Goal: Task Accomplishment & Management: Manage account settings

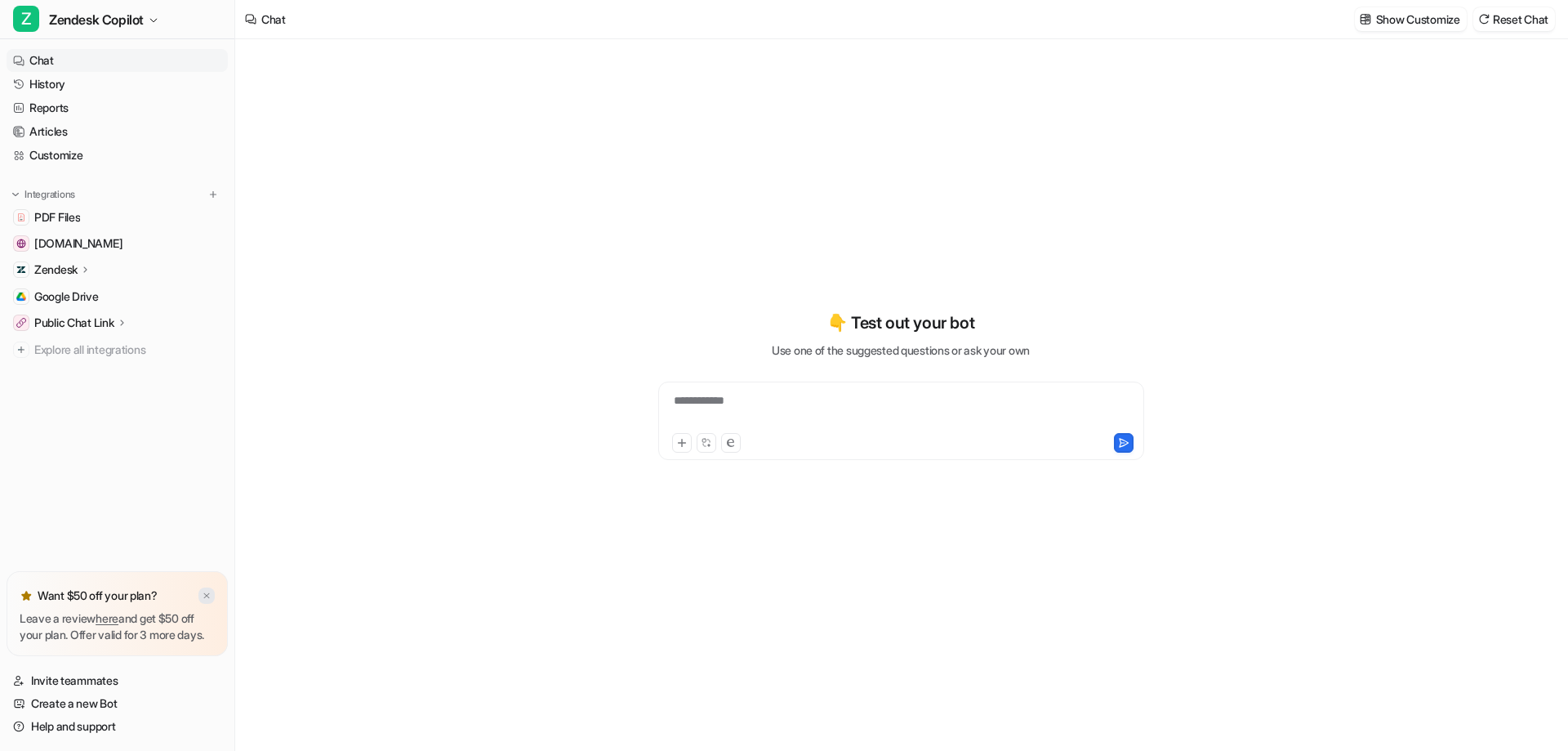
type textarea "**********"
click at [203, 591] on img at bounding box center [206, 596] width 9 height 10
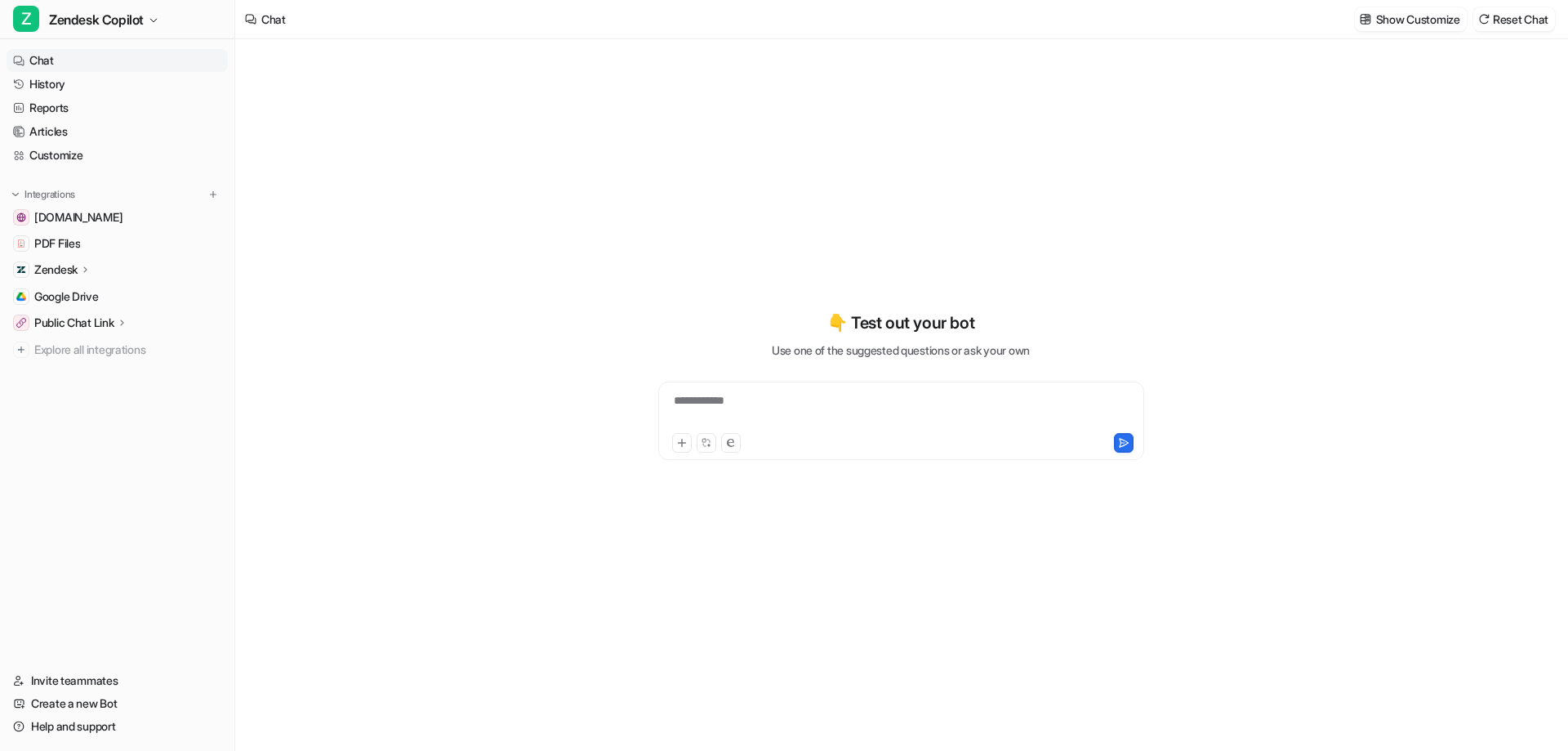
click at [94, 270] on div "Zendesk" at bounding box center [117, 269] width 221 height 23
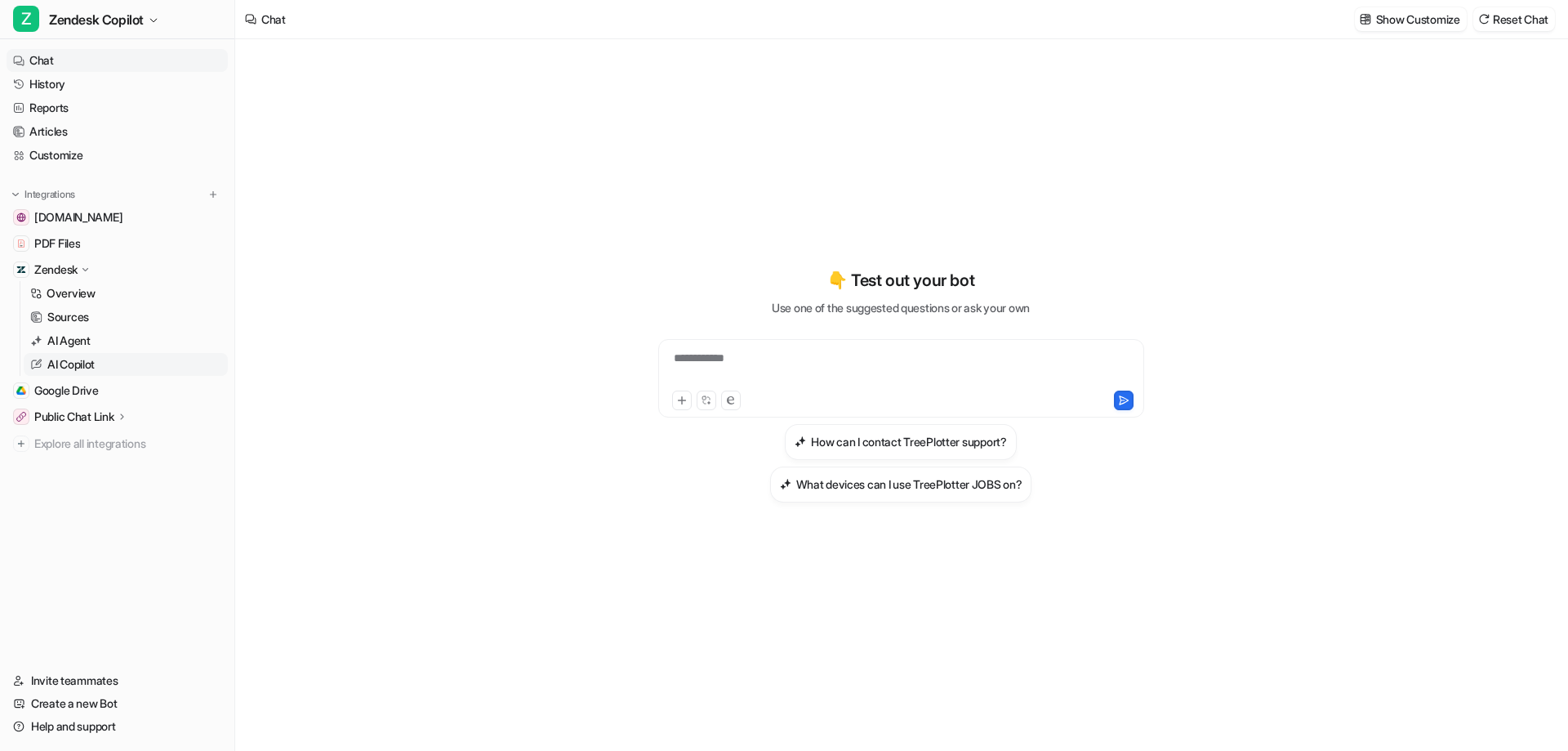
click at [99, 367] on link "AI Copilot" at bounding box center [125, 365] width 204 height 23
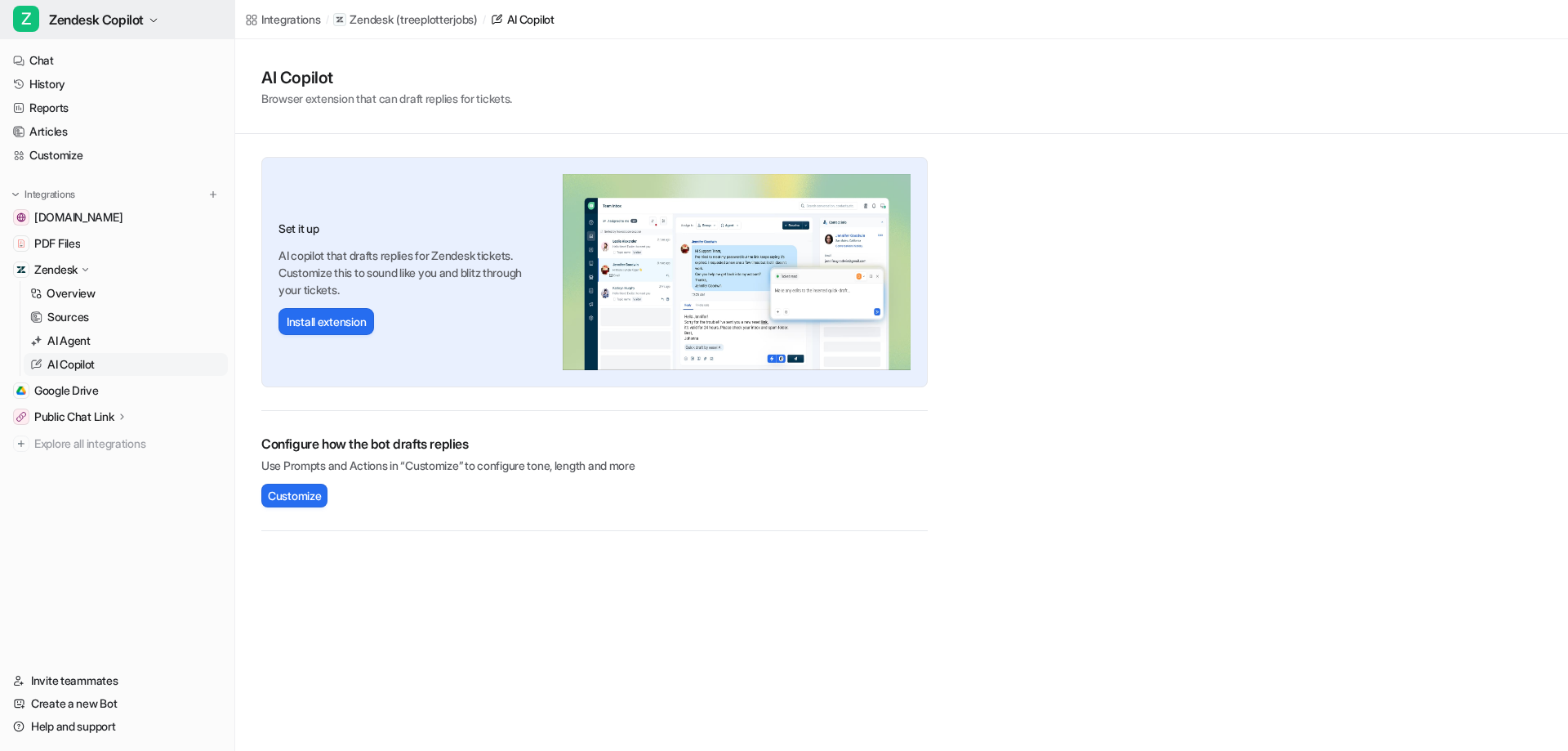
click at [119, 27] on span "Zendesk Copilot" at bounding box center [96, 20] width 95 height 23
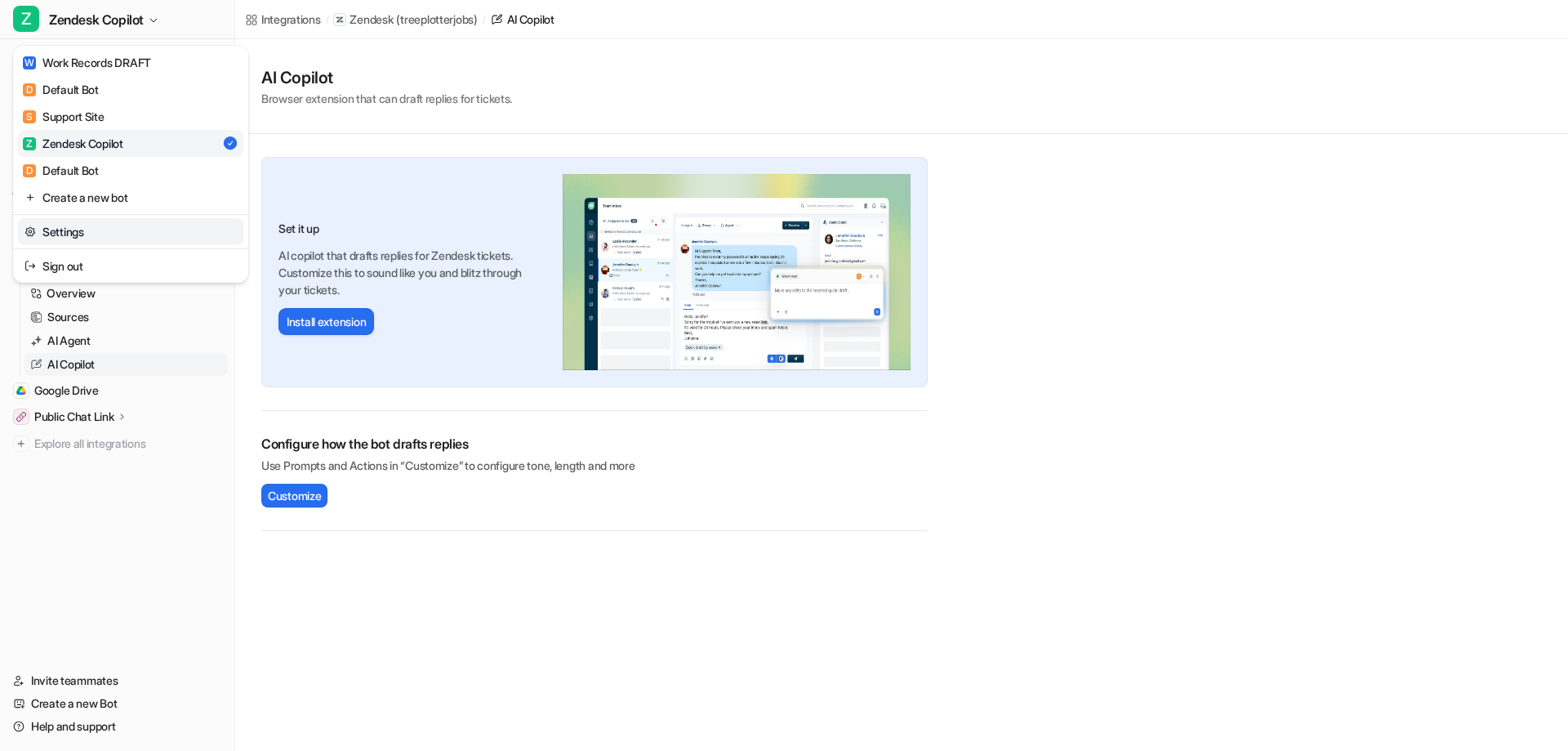
click at [172, 230] on link "Settings" at bounding box center [130, 231] width 225 height 27
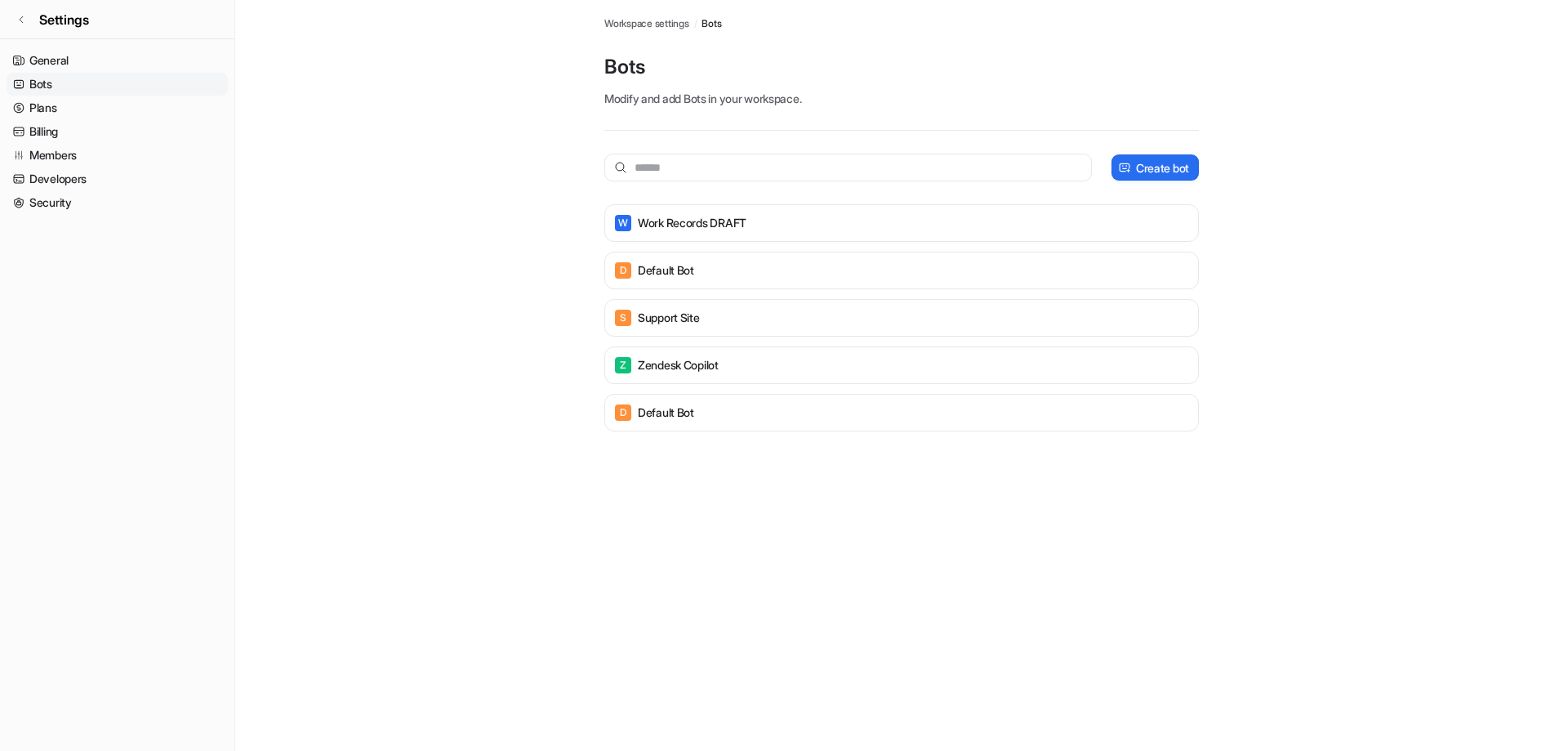
click at [431, 407] on main "Workspace settings / Bots Bots Modify and add Bots in your workspace. Create bo…" at bounding box center [902, 232] width 1333 height 464
click at [128, 151] on link "Members" at bounding box center [117, 155] width 221 height 23
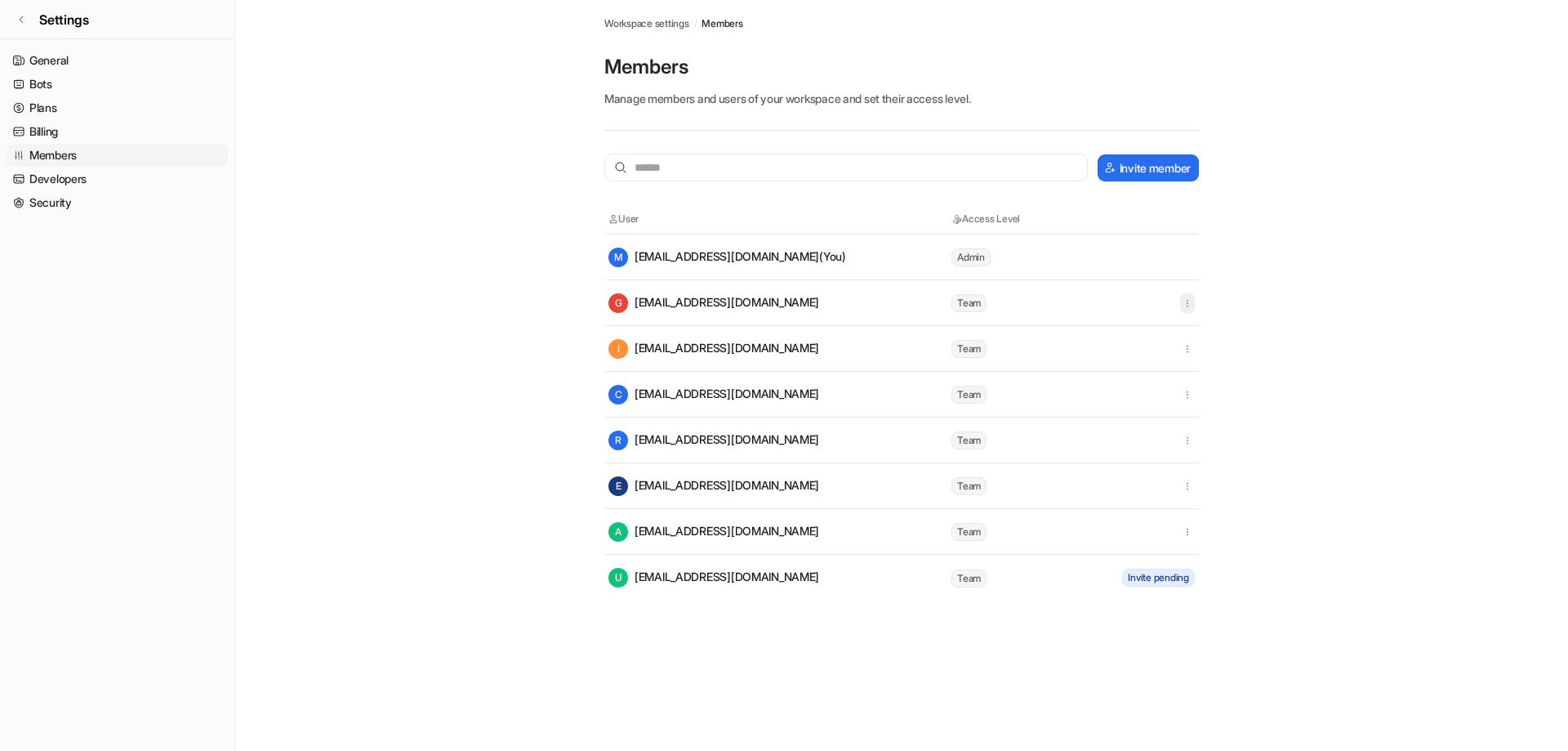
click at [1185, 303] on icon "button" at bounding box center [1187, 303] width 11 height 11
click at [1370, 322] on main "Workspace settings / Members Members Manage members and users of your workspace…" at bounding box center [902, 300] width 1333 height 600
click at [1298, 261] on main "Workspace settings / Members Members Manage members and users of your workspace…" at bounding box center [902, 300] width 1333 height 600
click at [828, 172] on input "text" at bounding box center [846, 167] width 483 height 27
click at [1298, 562] on main "Workspace settings / Members Members Manage members and users of your workspace…" at bounding box center [902, 300] width 1333 height 600
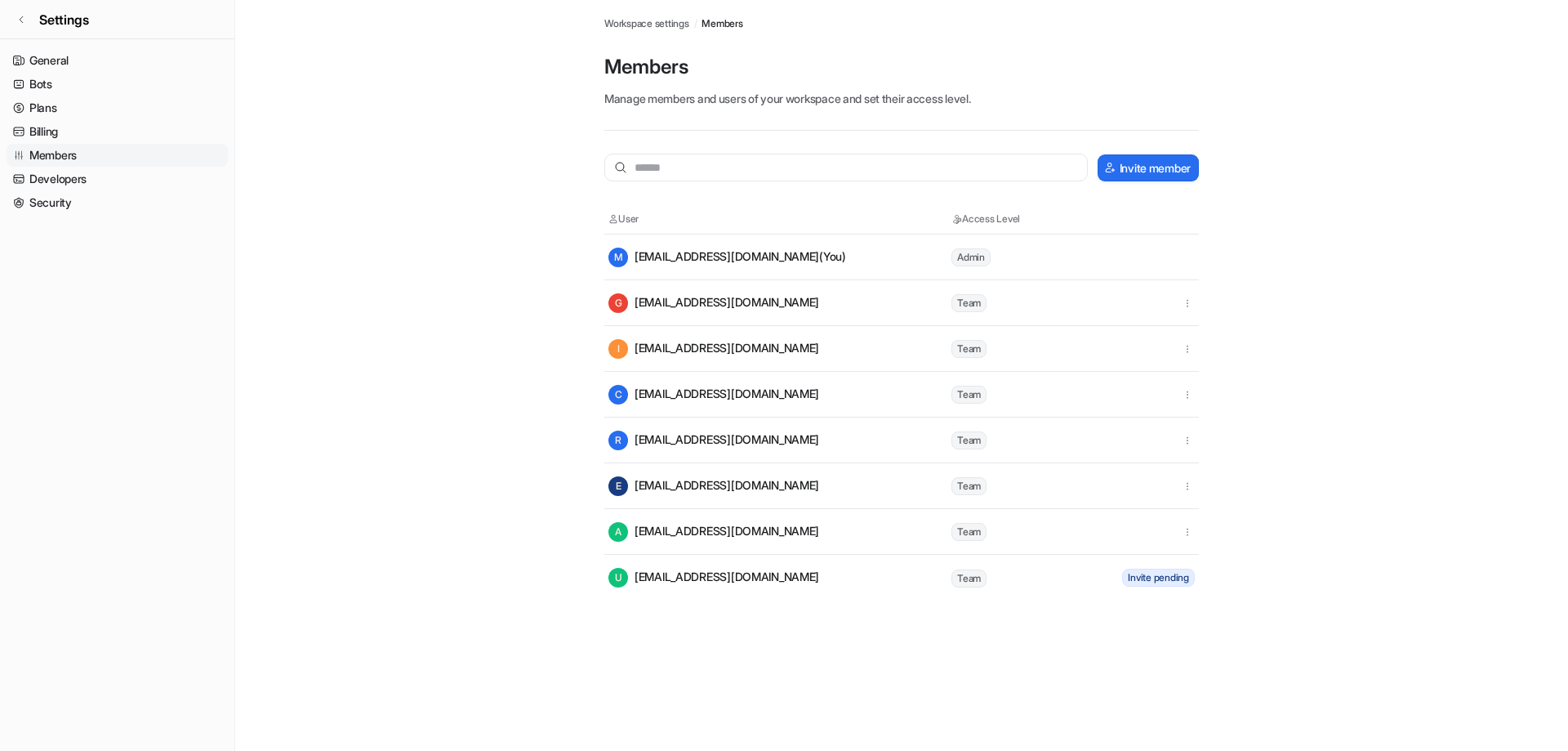
click at [792, 267] on td "M maggiedelauter@planitgeo.com (You)" at bounding box center [779, 257] width 343 height 22
click at [792, 254] on div "M maggiedelauter@planitgeo.com (You)" at bounding box center [727, 257] width 237 height 20
drag, startPoint x: 1512, startPoint y: 360, endPoint x: 1439, endPoint y: 327, distance: 80.1
click at [1511, 360] on main "Workspace settings / Members Members Manage members and users of your workspace…" at bounding box center [902, 300] width 1333 height 600
click at [833, 251] on div "M maggiedelauter@planitgeo.com (You)" at bounding box center [727, 257] width 237 height 20
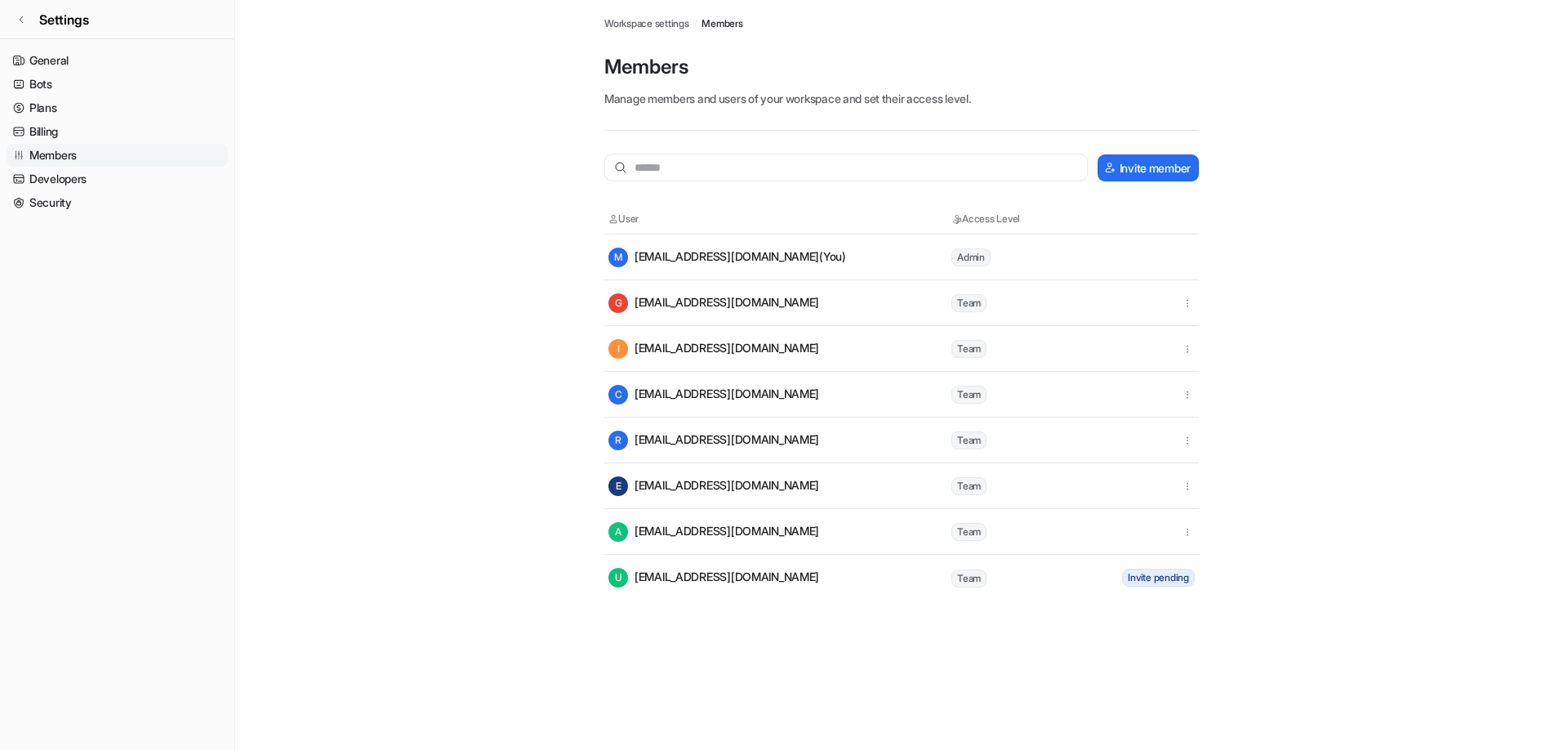
click at [1175, 253] on tr "M maggiedelauter@planitgeo.com (You) Admin" at bounding box center [902, 257] width 595 height 46
click at [728, 261] on div "M maggiedelauter@planitgeo.com (You)" at bounding box center [727, 257] width 237 height 20
click at [310, 265] on main "Workspace settings / Members Members Manage members and users of your workspace…" at bounding box center [902, 300] width 1333 height 600
click at [445, 452] on main "Workspace settings / Members Members Manage members and users of your workspace…" at bounding box center [902, 300] width 1333 height 600
click at [1252, 600] on div "Integrations / Zendesk ( treeplotterjobs ) / AI Copilot Workspace settings / Me…" at bounding box center [784, 375] width 1568 height 751
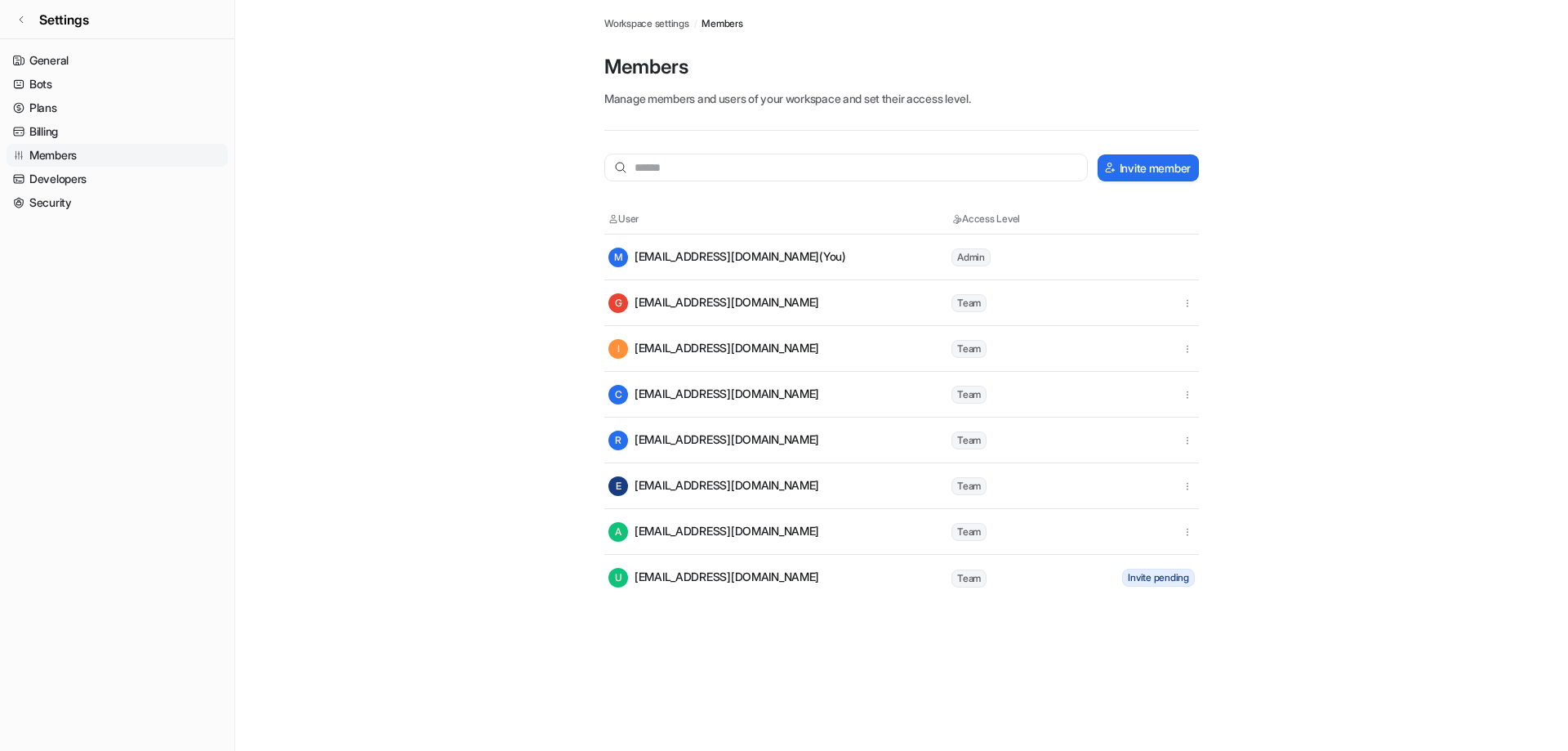
click at [1195, 254] on tr "M maggiedelauter@planitgeo.com (You) Admin" at bounding box center [902, 257] width 595 height 46
click at [1187, 298] on icon "button" at bounding box center [1187, 303] width 11 height 11
click at [1427, 353] on main "Workspace settings / Members Members Manage members and users of your workspace…" at bounding box center [902, 300] width 1333 height 600
drag, startPoint x: 1420, startPoint y: 469, endPoint x: 1086, endPoint y: 407, distance: 339.7
click at [1419, 469] on main "Workspace settings / Members Members Manage members and users of your workspace…" at bounding box center [902, 300] width 1333 height 600
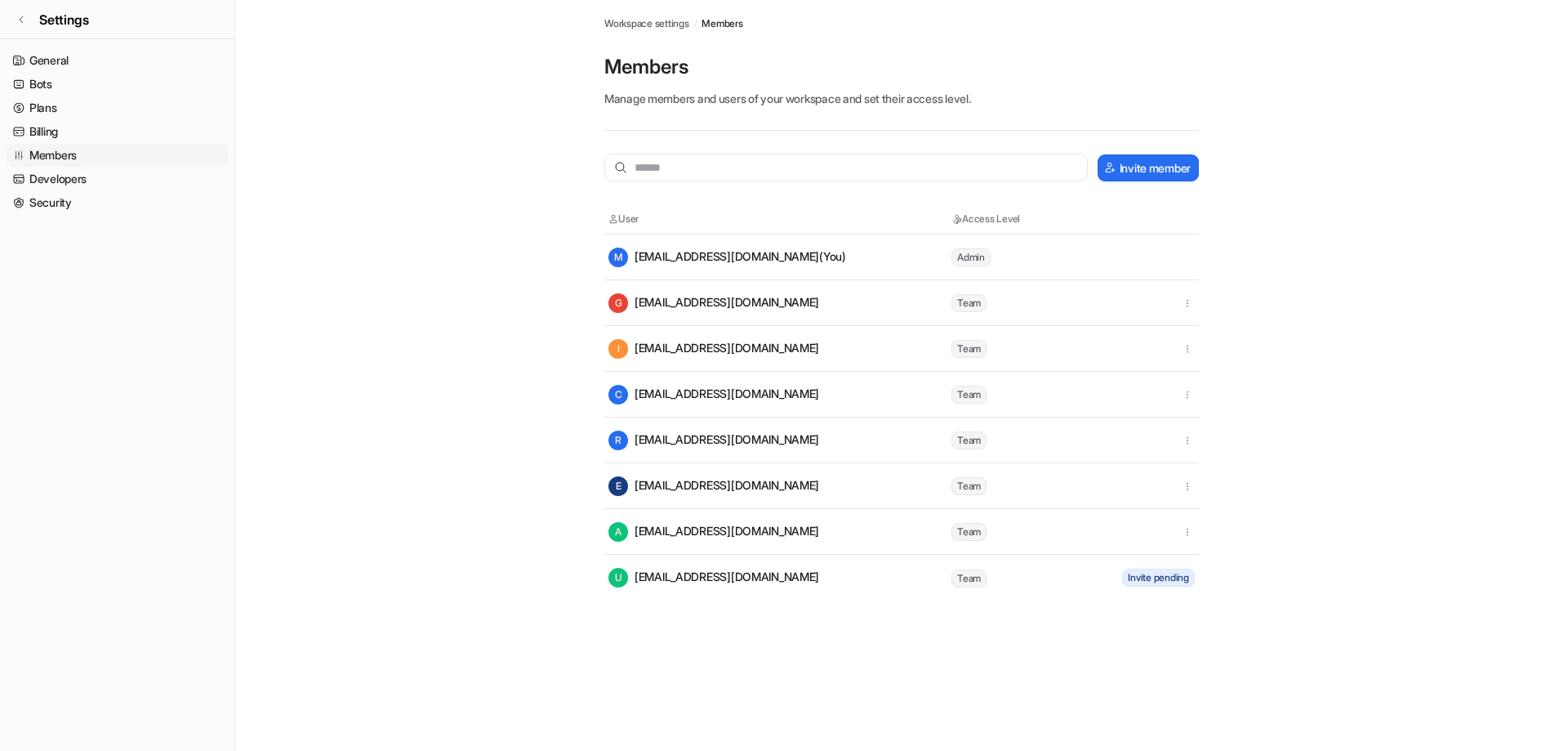
click at [446, 352] on main "Workspace settings / Members Members Manage members and users of your workspace…" at bounding box center [902, 300] width 1333 height 600
click at [134, 66] on link "General" at bounding box center [117, 60] width 221 height 23
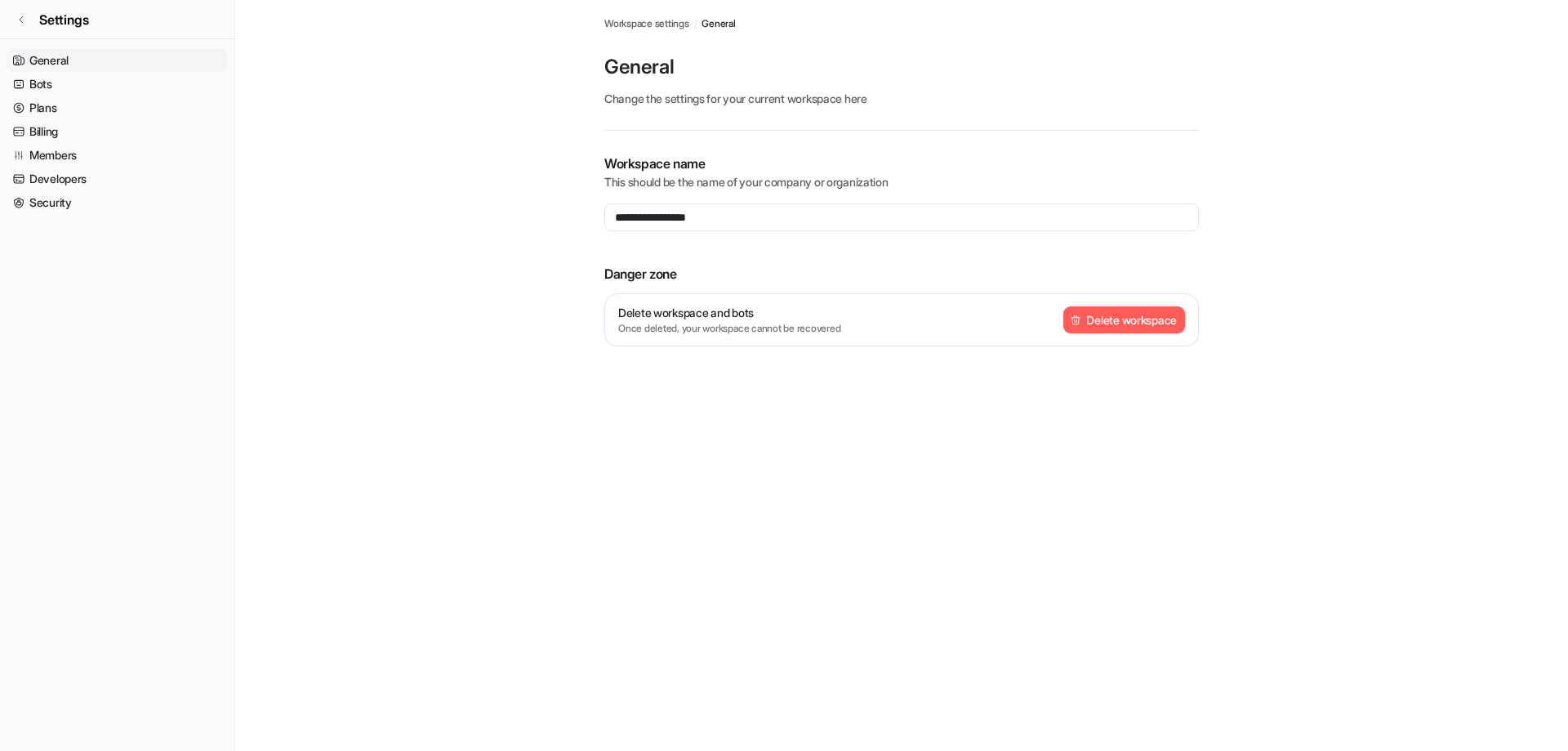
click at [461, 360] on main "**********" at bounding box center [902, 192] width 1333 height 385
click at [83, 81] on link "Bots" at bounding box center [117, 84] width 221 height 23
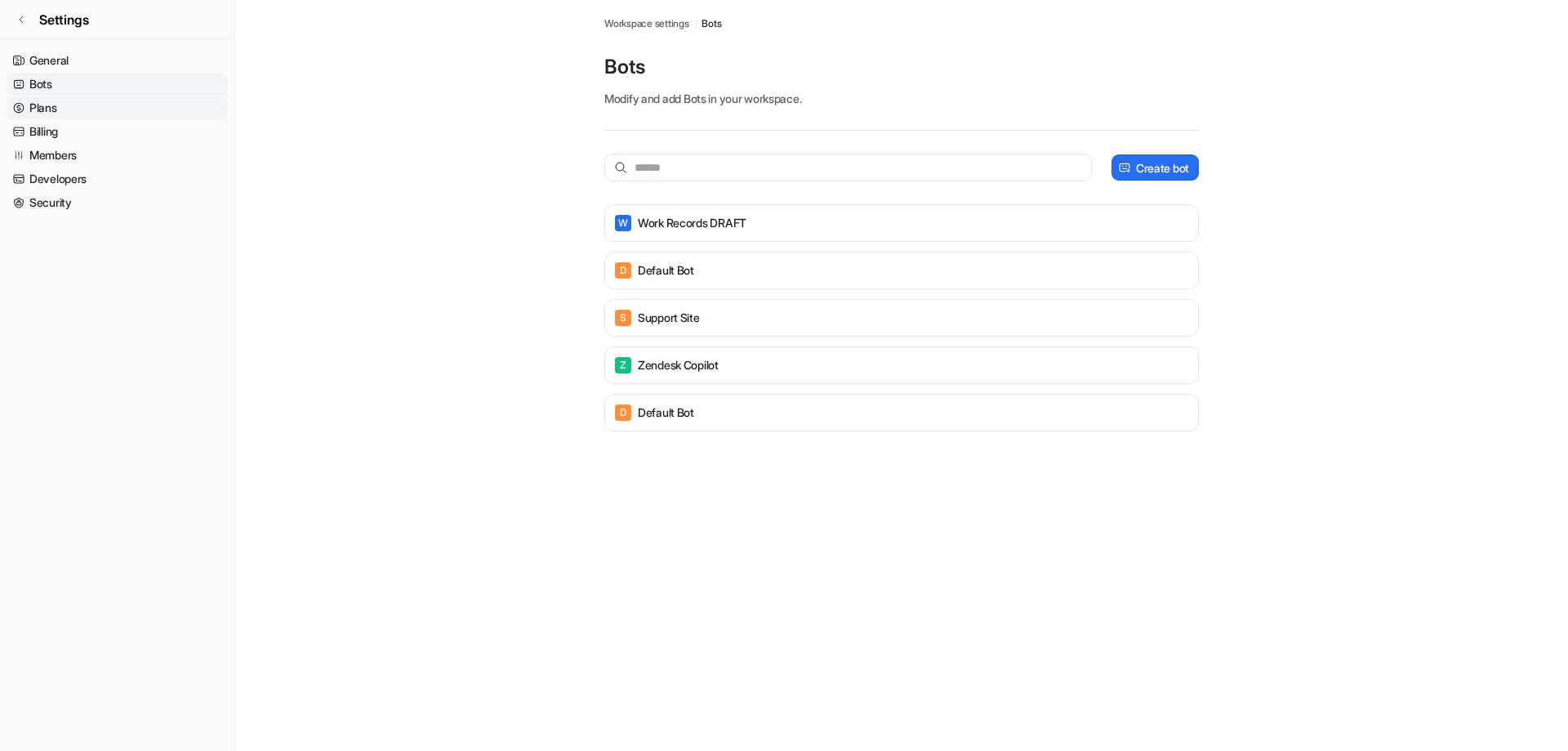
click at [107, 117] on link "Plans" at bounding box center [117, 107] width 221 height 23
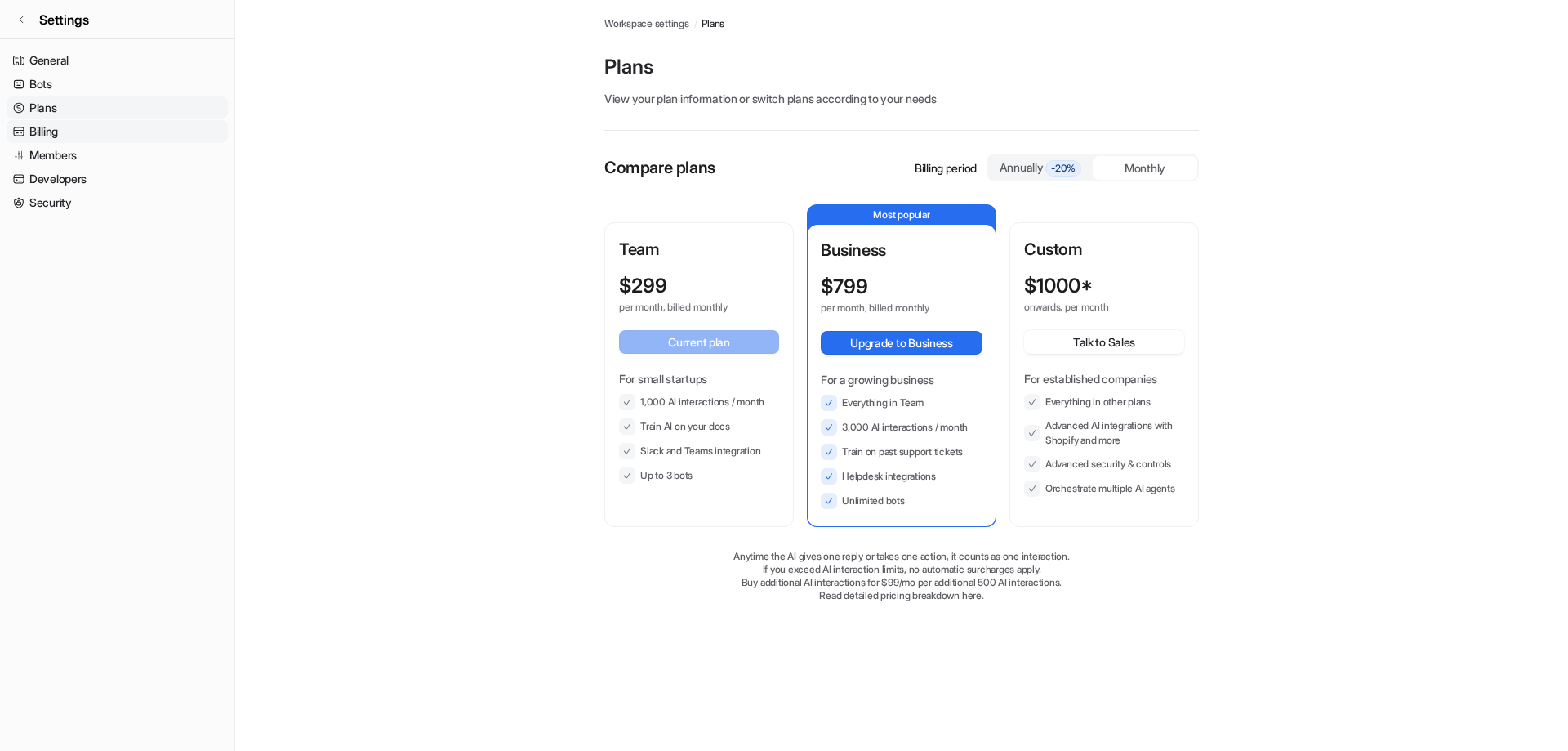
click at [106, 128] on link "Billing" at bounding box center [117, 131] width 221 height 23
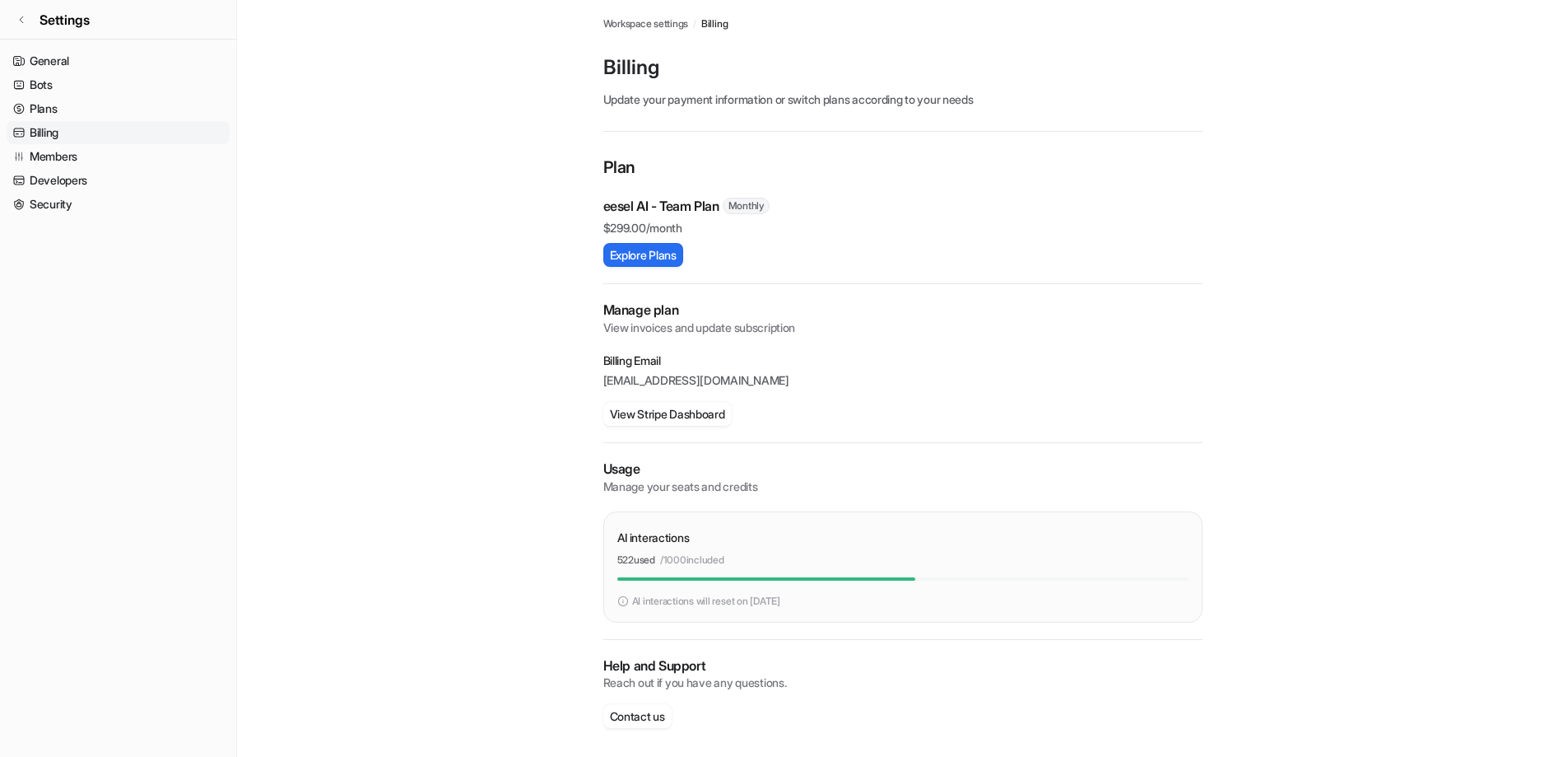
scroll to position [4, 0]
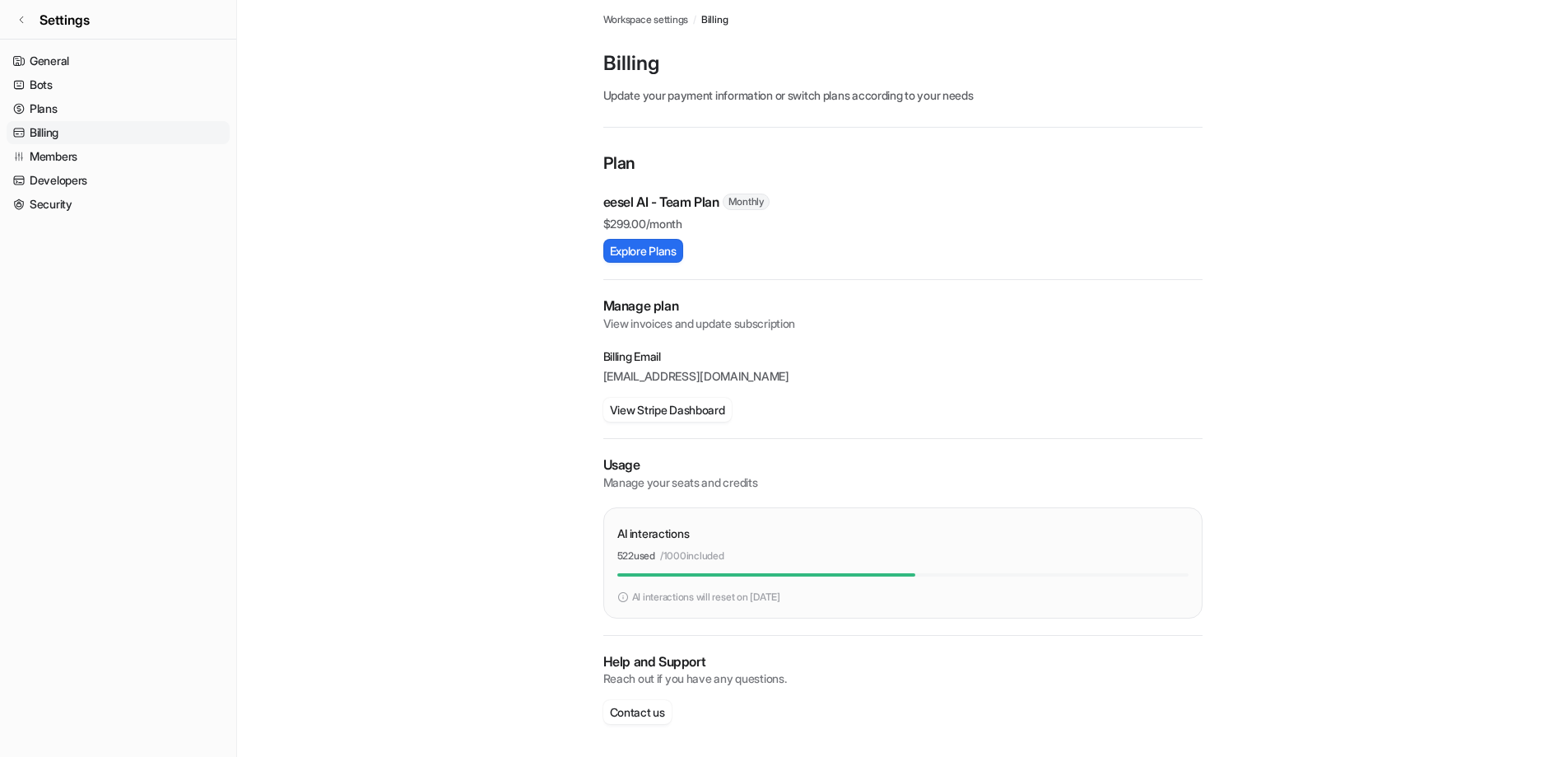
click at [427, 528] on main "Workspace settings / Billing Billing Update your payment information or switch …" at bounding box center [903, 376] width 1332 height 761
click at [79, 162] on link "Members" at bounding box center [118, 157] width 223 height 23
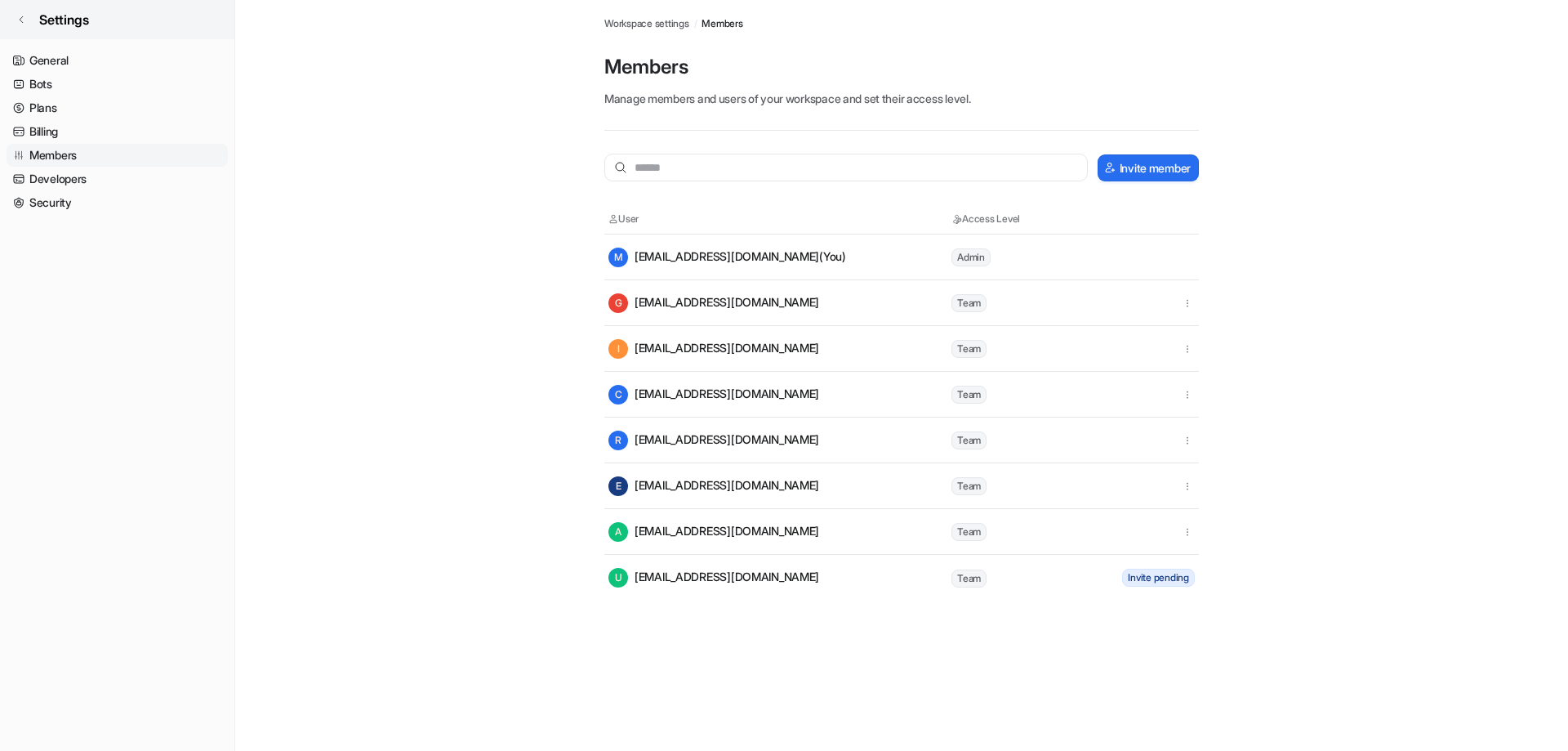
click at [34, 21] on link "Settings" at bounding box center [117, 20] width 235 height 40
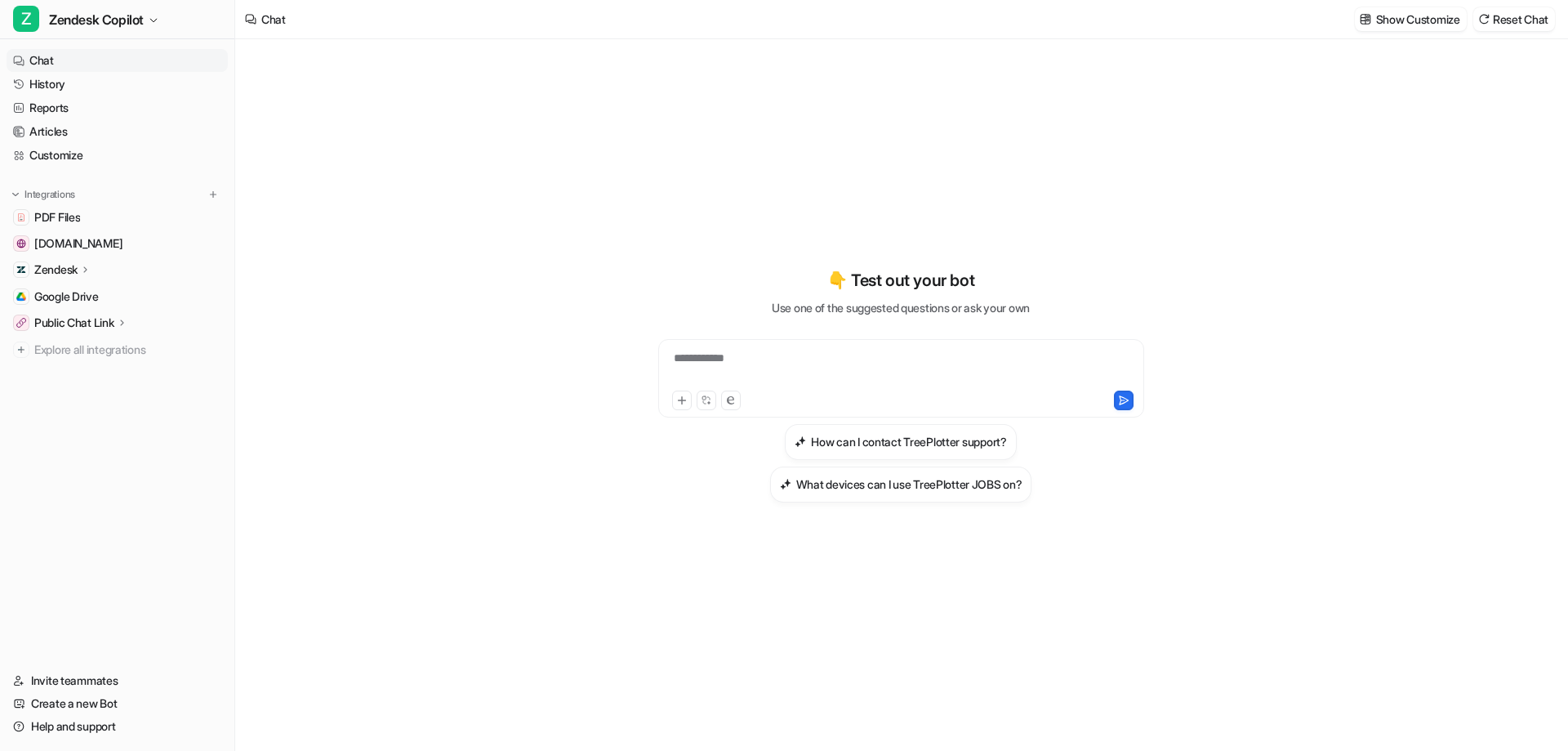
click at [119, 263] on div "Zendesk" at bounding box center [117, 269] width 221 height 23
click at [91, 300] on p "Overview" at bounding box center [71, 293] width 49 height 16
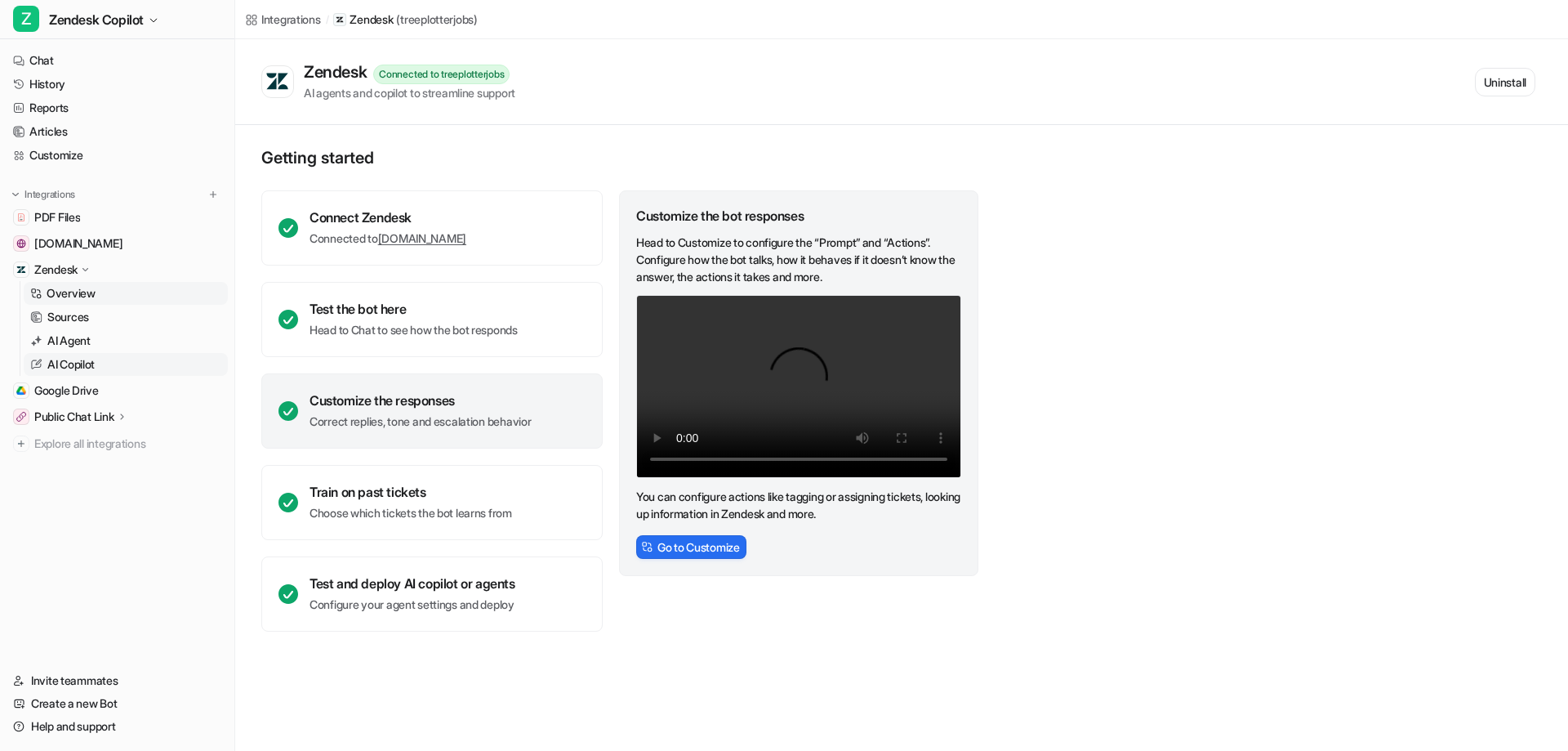
click at [100, 369] on link "AI Copilot" at bounding box center [125, 365] width 204 height 23
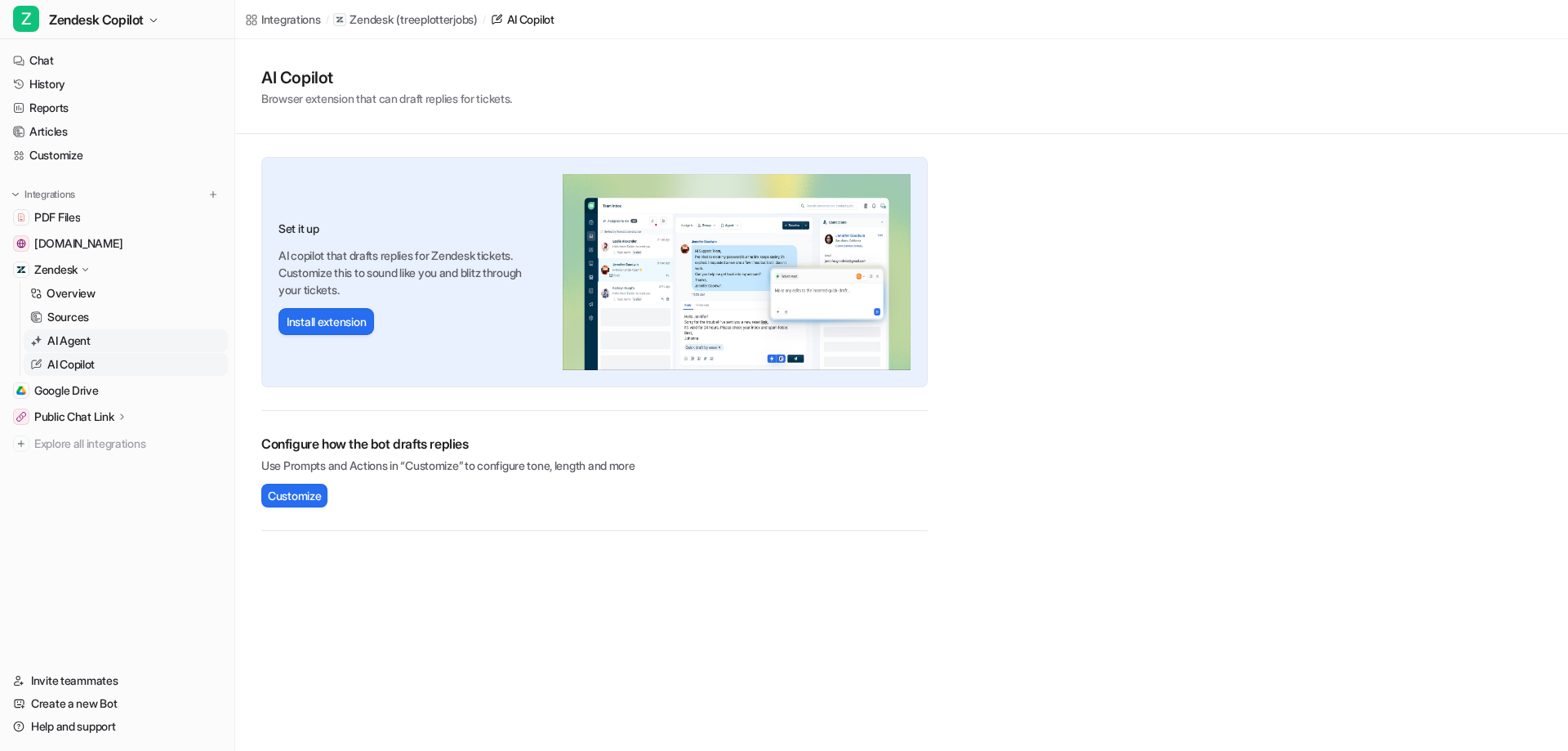
click at [108, 344] on link "AI Agent" at bounding box center [125, 340] width 204 height 23
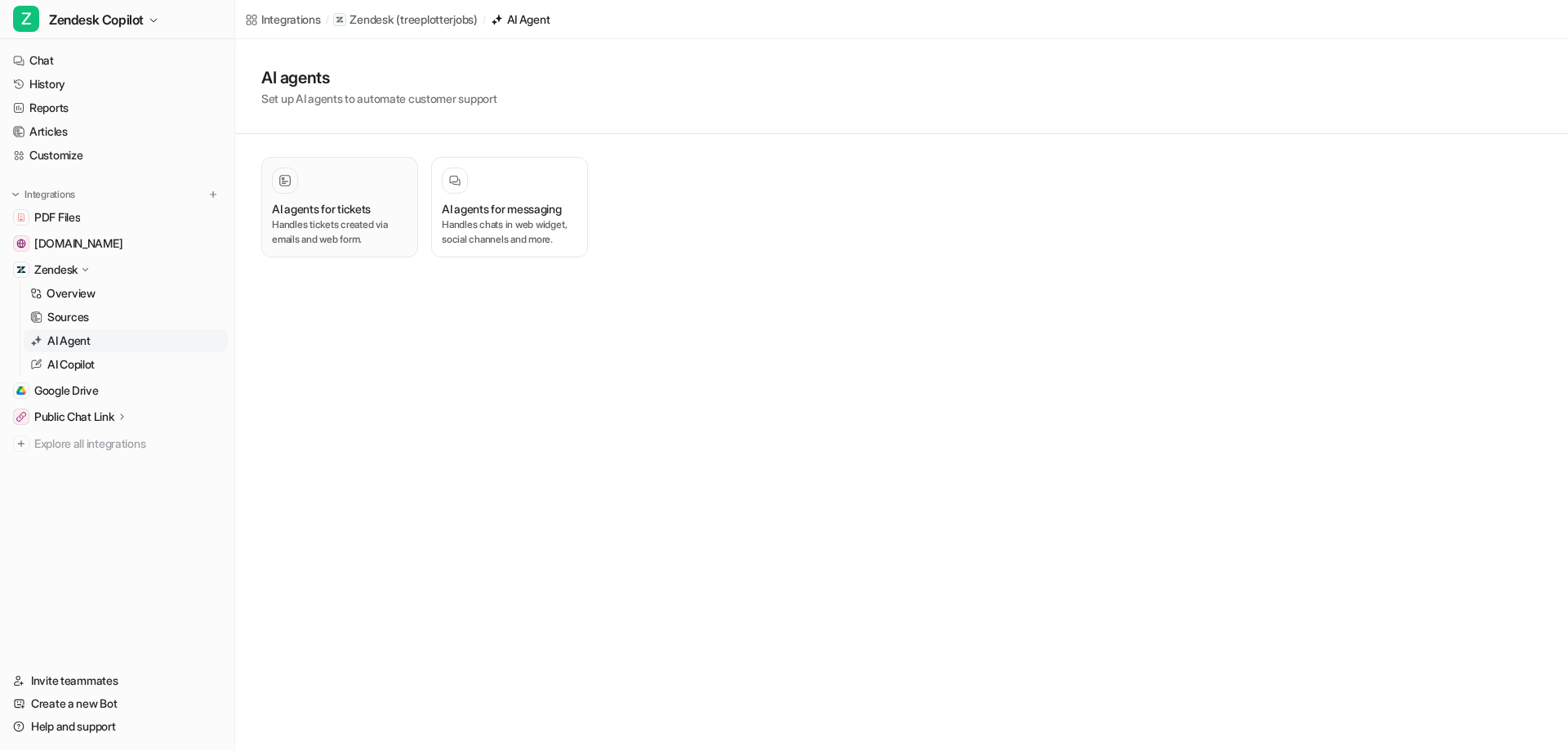
click at [353, 209] on h3 "AI agents for tickets" at bounding box center [321, 208] width 99 height 17
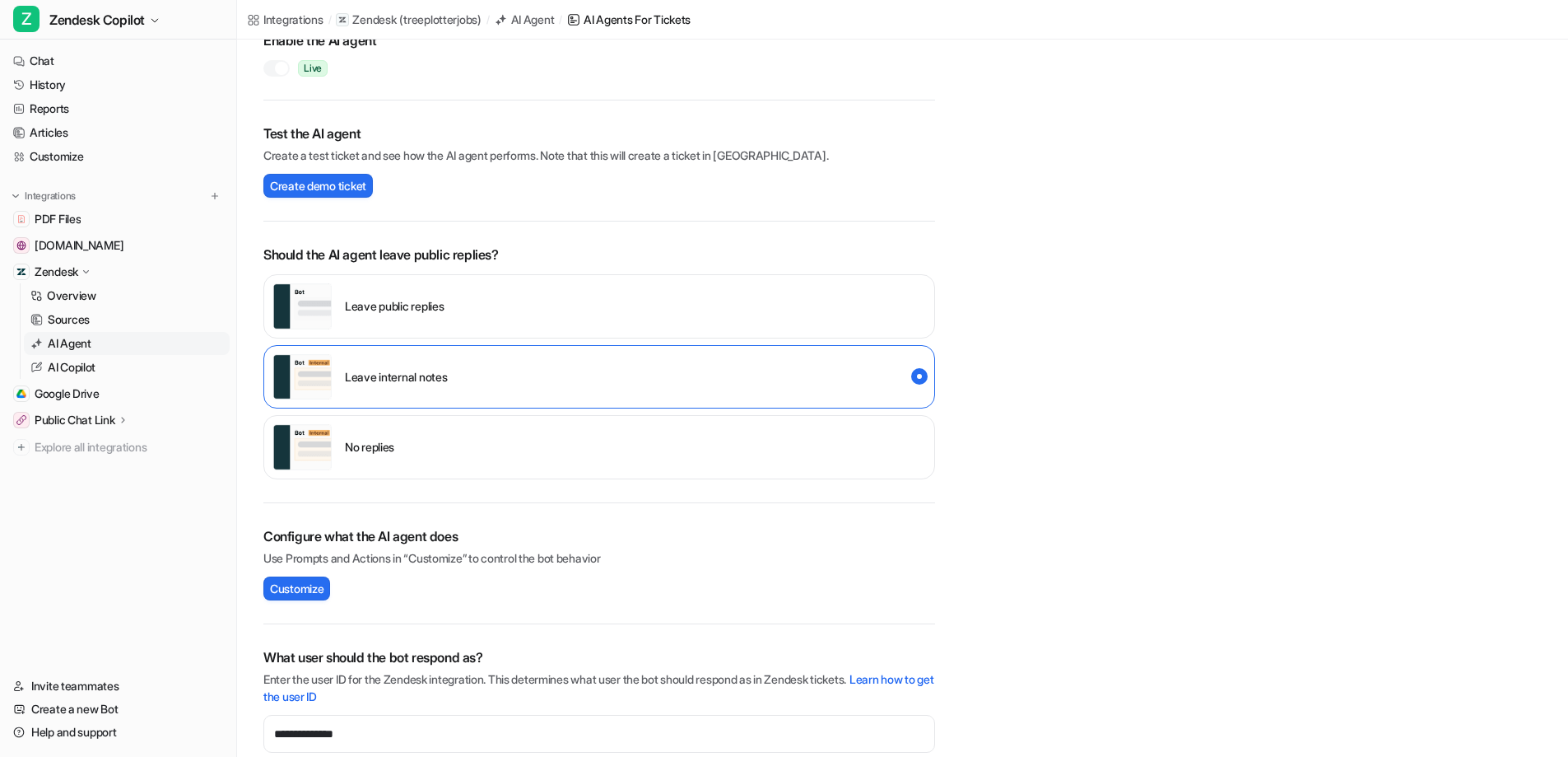
scroll to position [329, 0]
